Goal: Task Accomplishment & Management: Manage account settings

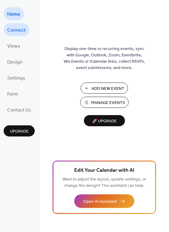
click at [16, 32] on span "Connect" at bounding box center [16, 30] width 18 height 9
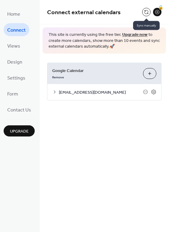
click at [147, 16] on button at bounding box center [146, 12] width 8 height 8
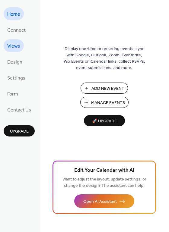
click at [10, 44] on span "Views" at bounding box center [13, 46] width 13 height 9
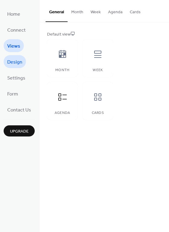
click at [11, 63] on span "Design" at bounding box center [14, 62] width 15 height 9
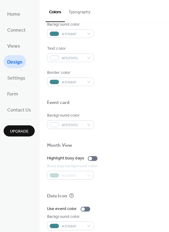
scroll to position [258, 0]
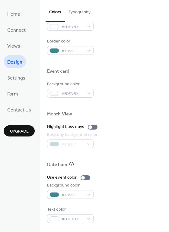
click at [77, 16] on button "Typography" at bounding box center [79, 10] width 29 height 21
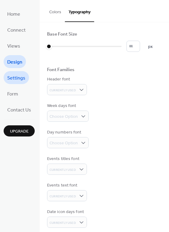
click at [21, 79] on span "Settings" at bounding box center [16, 78] width 18 height 9
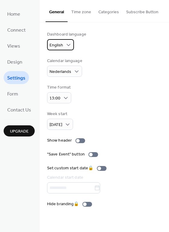
click at [62, 45] on span "English" at bounding box center [56, 45] width 14 height 8
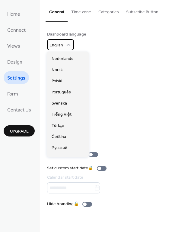
scroll to position [90, 0]
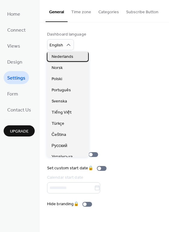
click at [69, 58] on span "Nederlands" at bounding box center [63, 57] width 22 height 6
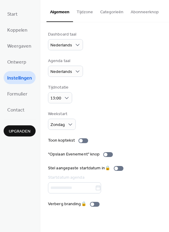
click at [105, 62] on div "Agenda taal Nederlands" at bounding box center [104, 67] width 113 height 19
click at [55, 46] on span "Nederlands" at bounding box center [61, 45] width 22 height 8
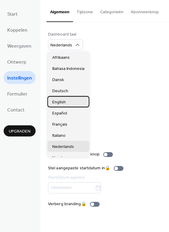
click at [64, 105] on span "English" at bounding box center [59, 102] width 14 height 6
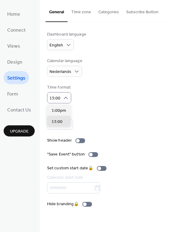
click at [100, 85] on div "Time format 13:00" at bounding box center [104, 93] width 114 height 19
click at [81, 14] on button "Time zone" at bounding box center [81, 10] width 27 height 21
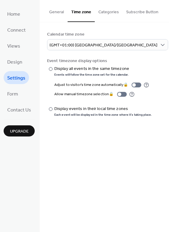
click at [102, 16] on button "Categories" at bounding box center [109, 10] width 28 height 21
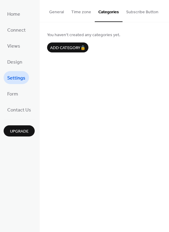
click at [137, 15] on button "Subscribe Button" at bounding box center [141, 10] width 39 height 21
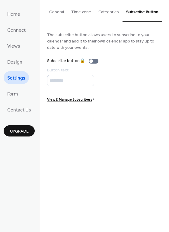
click at [52, 11] on button "General" at bounding box center [57, 10] width 22 height 21
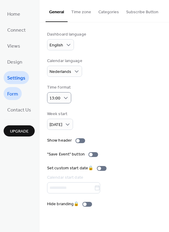
click at [12, 96] on span "Form" at bounding box center [12, 94] width 11 height 9
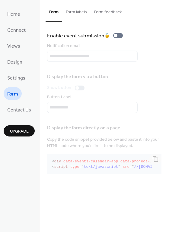
click at [78, 160] on div "Display the form directly on a page Copy the code snippet provided below and pa…" at bounding box center [104, 149] width 114 height 56
click at [16, 24] on link "Connect" at bounding box center [17, 29] width 26 height 13
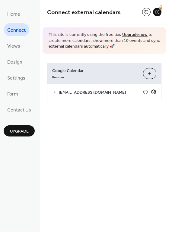
click at [155, 90] on icon at bounding box center [153, 91] width 5 height 5
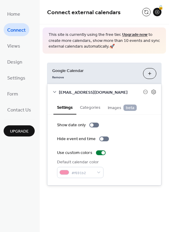
click at [88, 108] on button "Categories" at bounding box center [90, 107] width 28 height 14
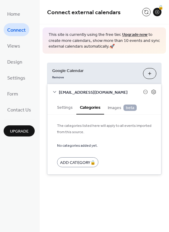
click at [67, 108] on button "Settings" at bounding box center [64, 107] width 23 height 14
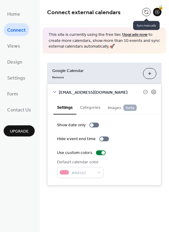
click at [146, 14] on button at bounding box center [146, 12] width 8 height 8
click at [147, 14] on button at bounding box center [146, 12] width 8 height 8
